Goal: Information Seeking & Learning: Learn about a topic

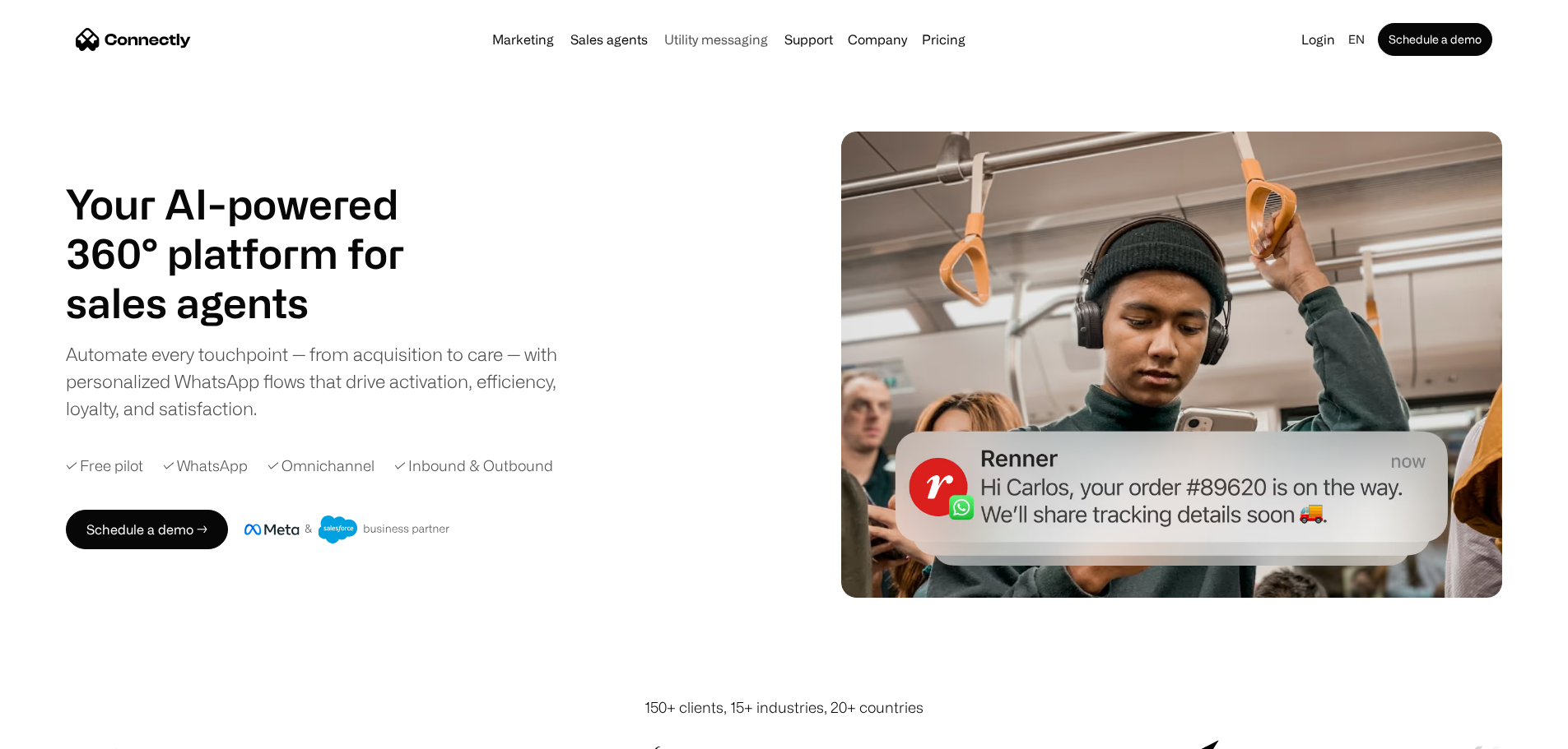
click at [705, 41] on link "Utility messaging" at bounding box center [716, 40] width 116 height 13
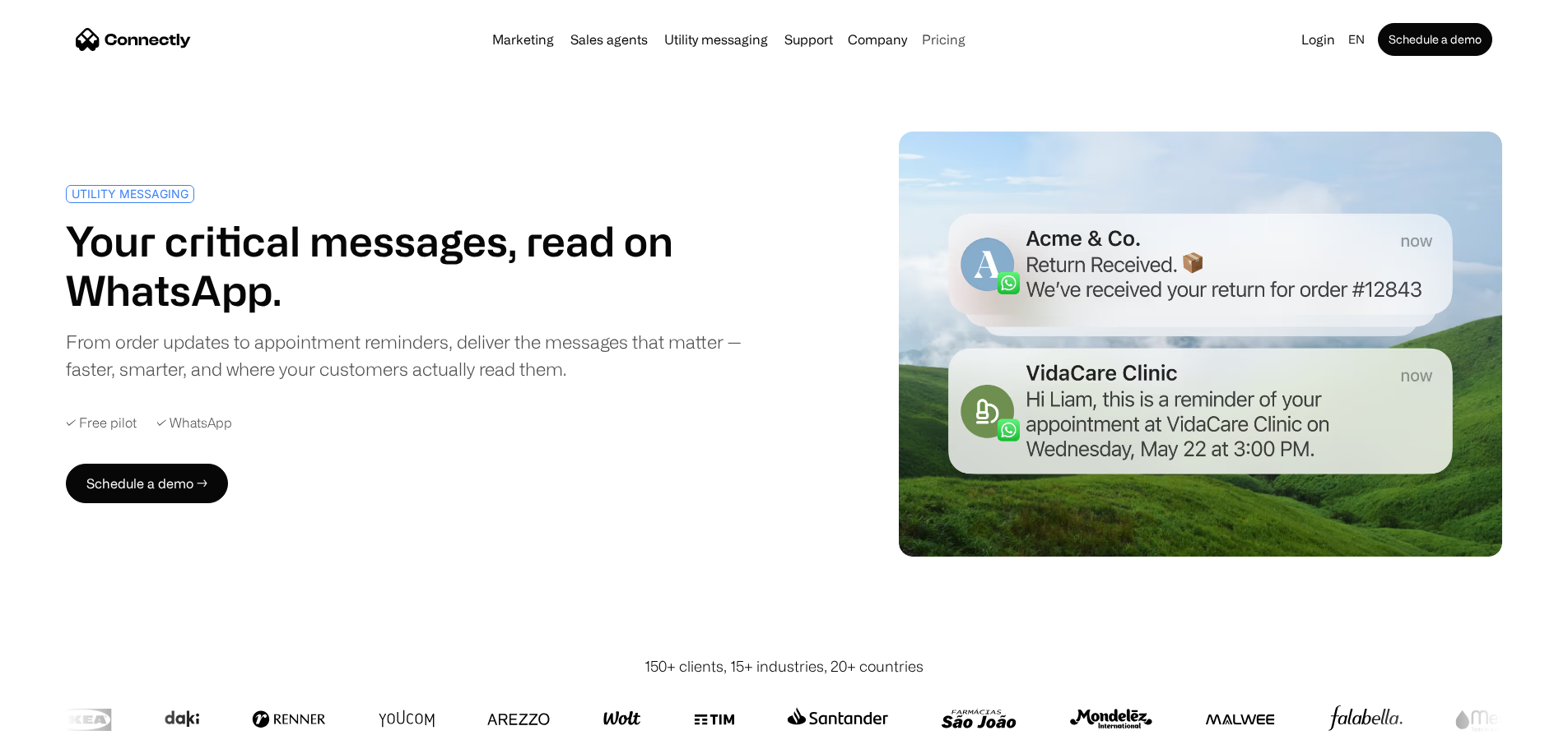
click at [963, 42] on link "Pricing" at bounding box center [942, 40] width 56 height 13
